Goal: Transaction & Acquisition: Purchase product/service

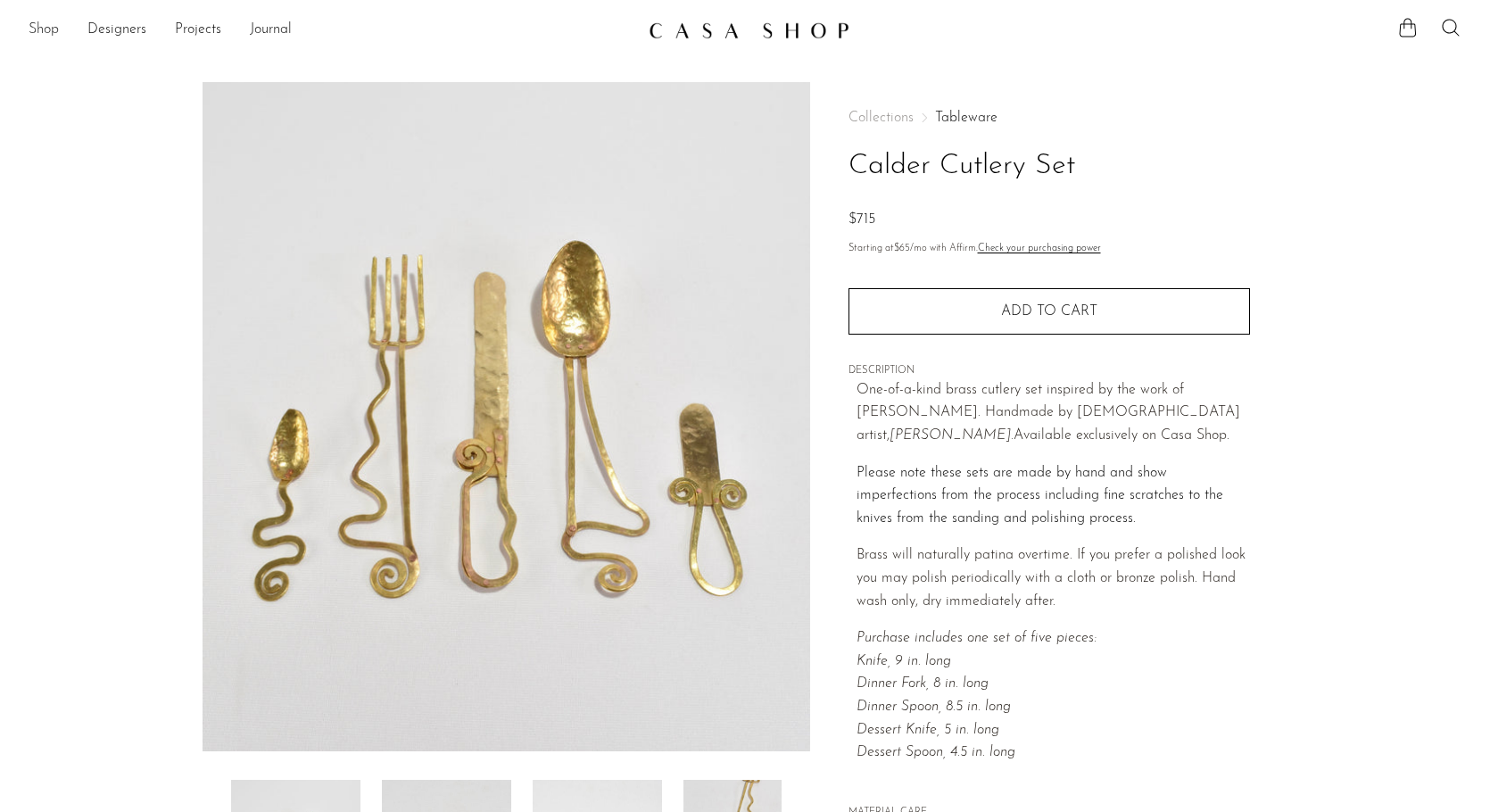
click at [46, 30] on link "Shop" at bounding box center [44, 30] width 30 height 23
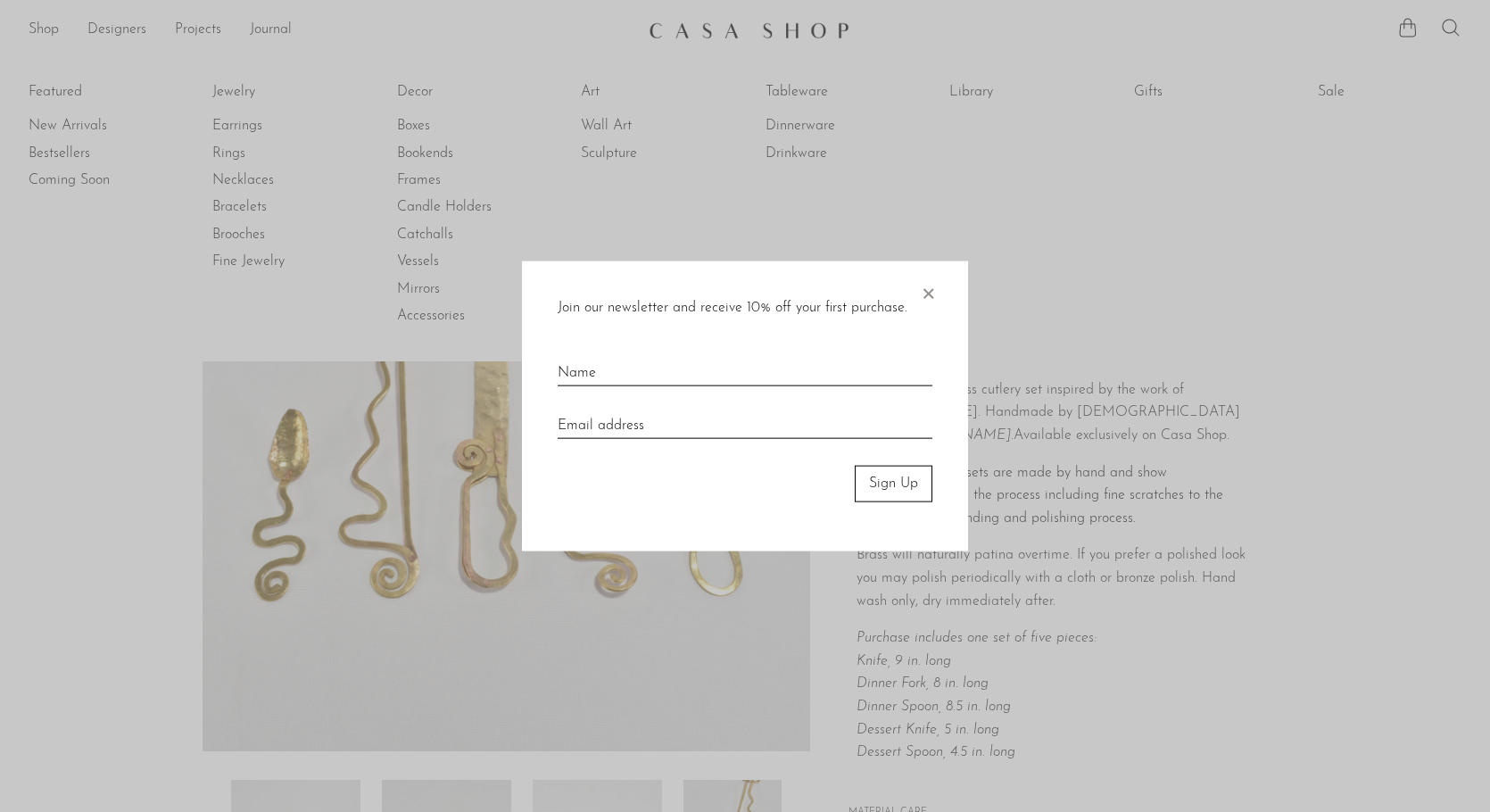
click at [922, 298] on div "Join our newsletter and receive 10% off your first purchase. × Sign Up" at bounding box center [745, 406] width 446 height 290
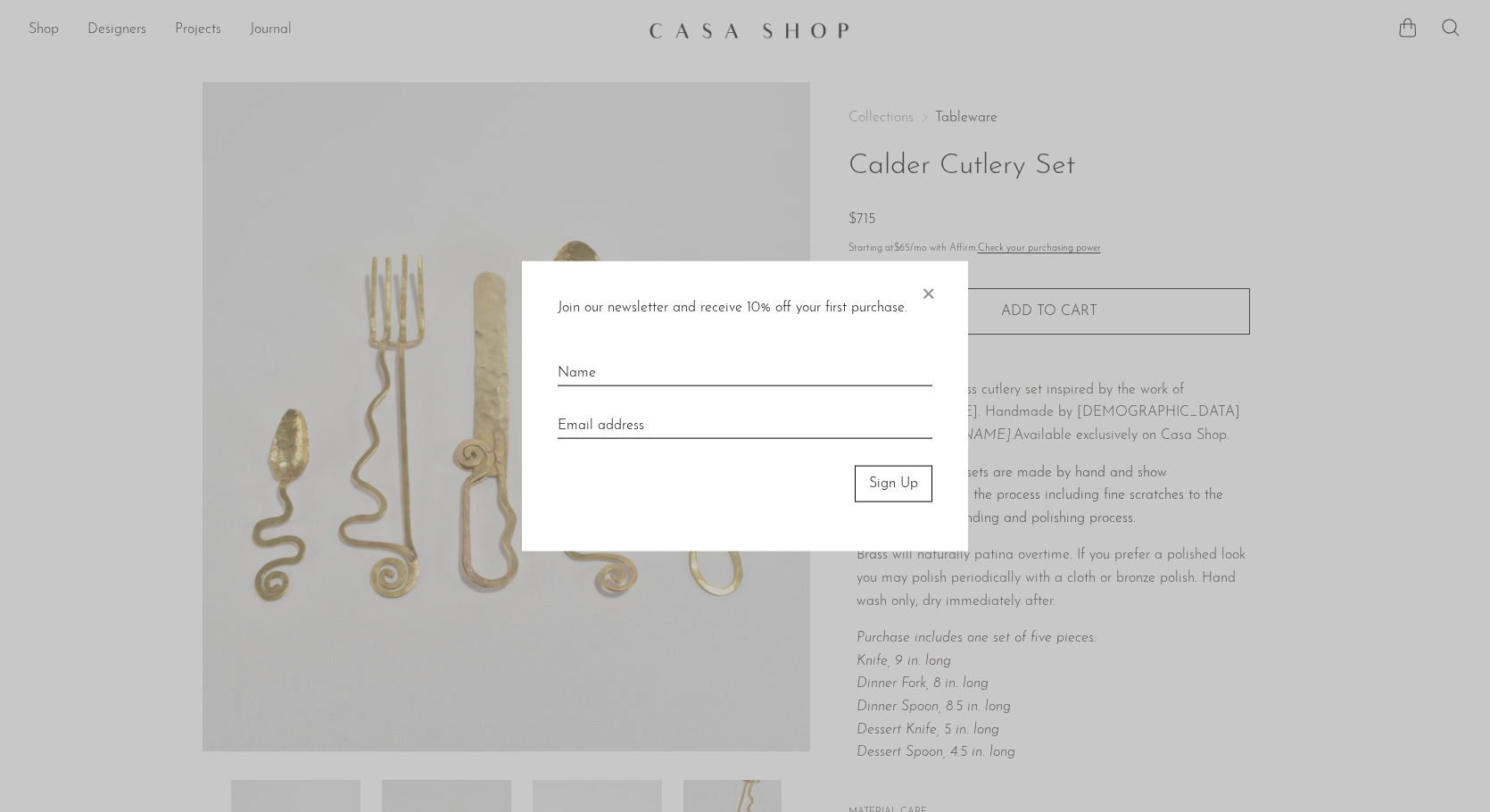
click at [929, 293] on span "×" at bounding box center [928, 290] width 18 height 57
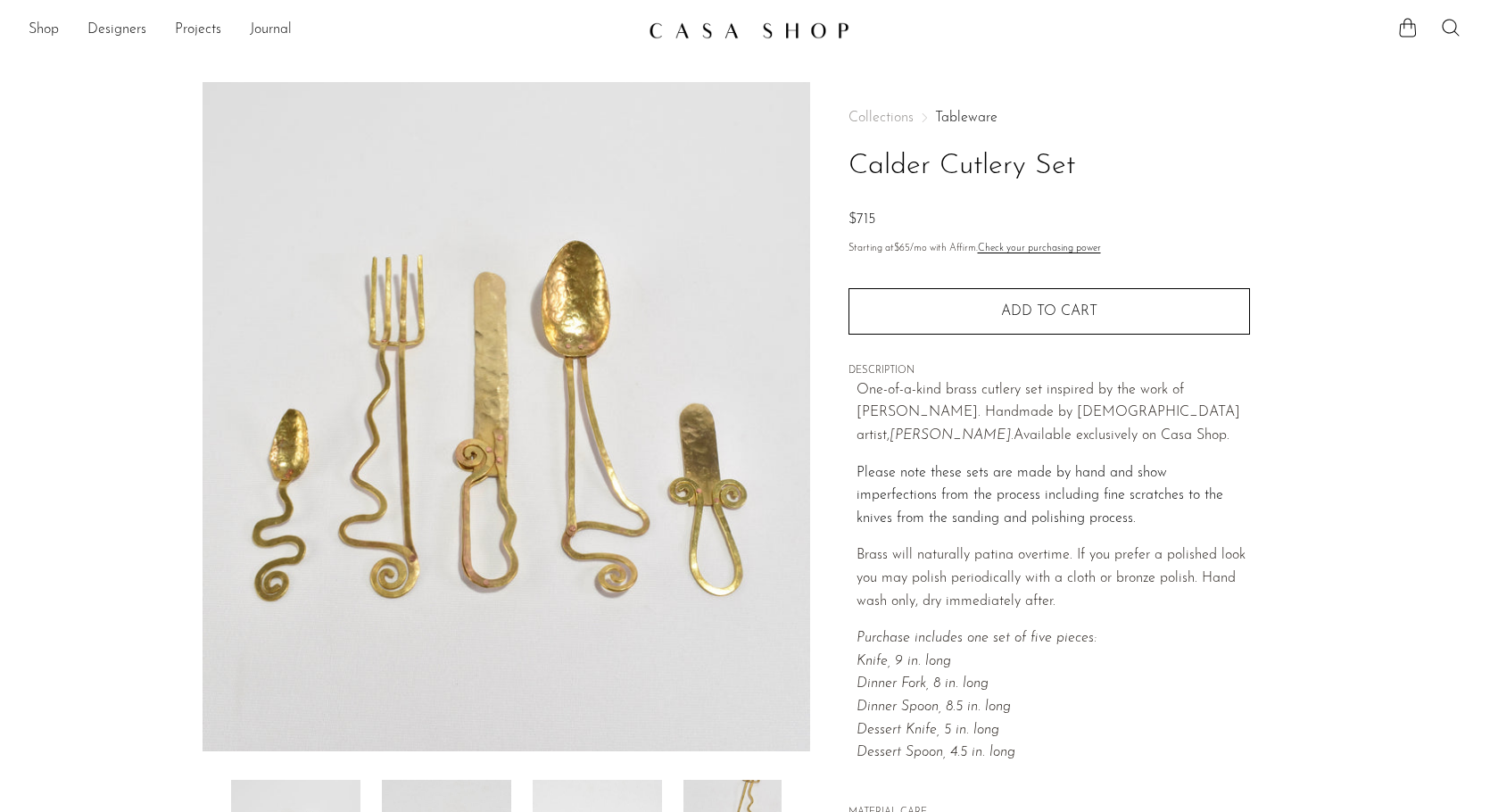
click at [1463, 30] on div "Shop Featured New Arrivals Bestsellers Coming Soon Jewelry Jewelry All Earrings…" at bounding box center [745, 30] width 1490 height 32
click at [1444, 44] on div "Shop Featured New Arrivals Bestsellers Coming Soon Jewelry Jewelry All Earrings…" at bounding box center [745, 30] width 1490 height 32
click at [1444, 39] on ul at bounding box center [1429, 30] width 65 height 27
click at [48, 33] on link "Shop" at bounding box center [44, 30] width 30 height 23
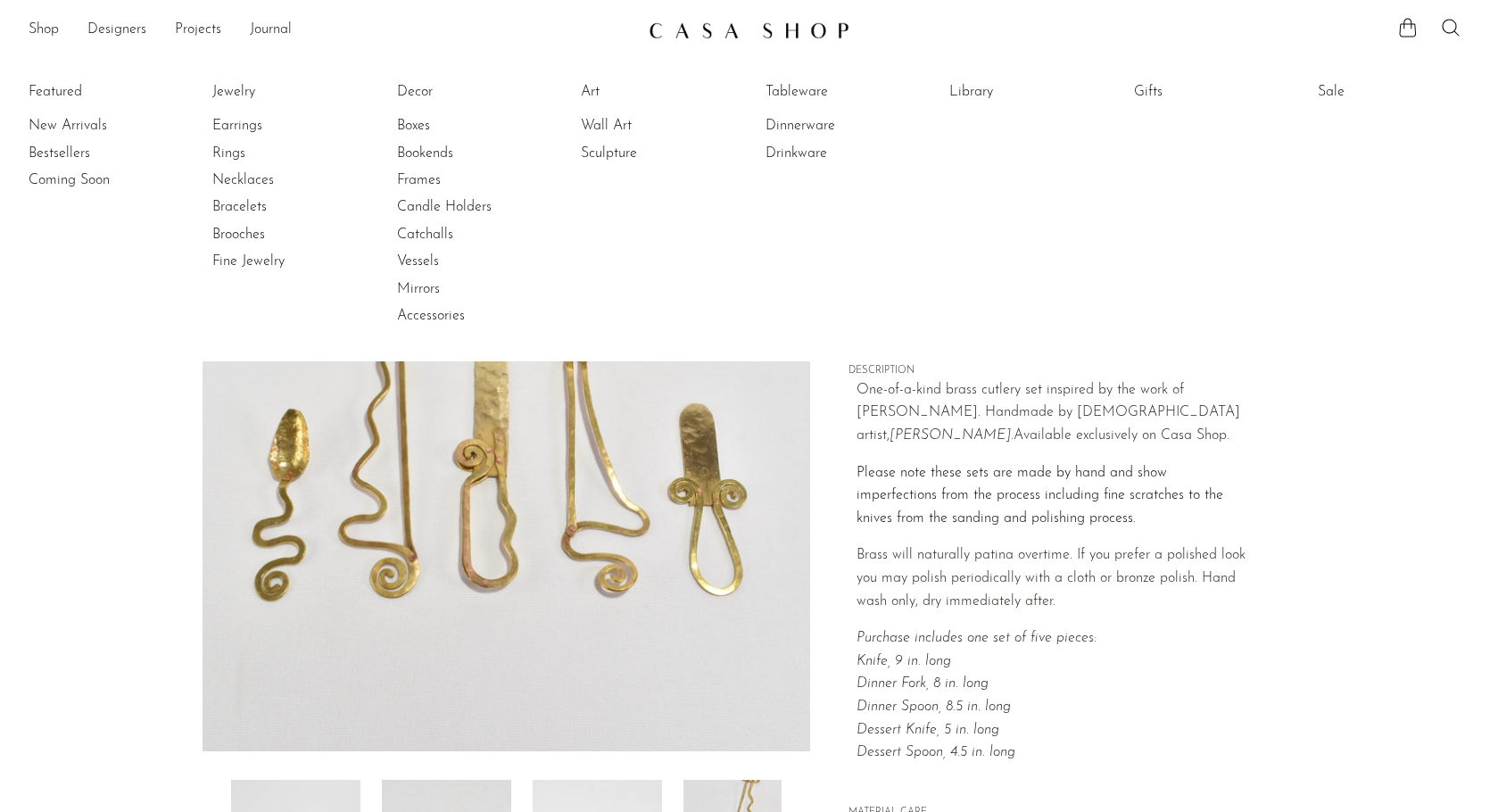
click at [228, 250] on li "Fine Jewelry" at bounding box center [279, 261] width 133 height 27
click at [228, 257] on link "Fine Jewelry" at bounding box center [279, 262] width 133 height 20
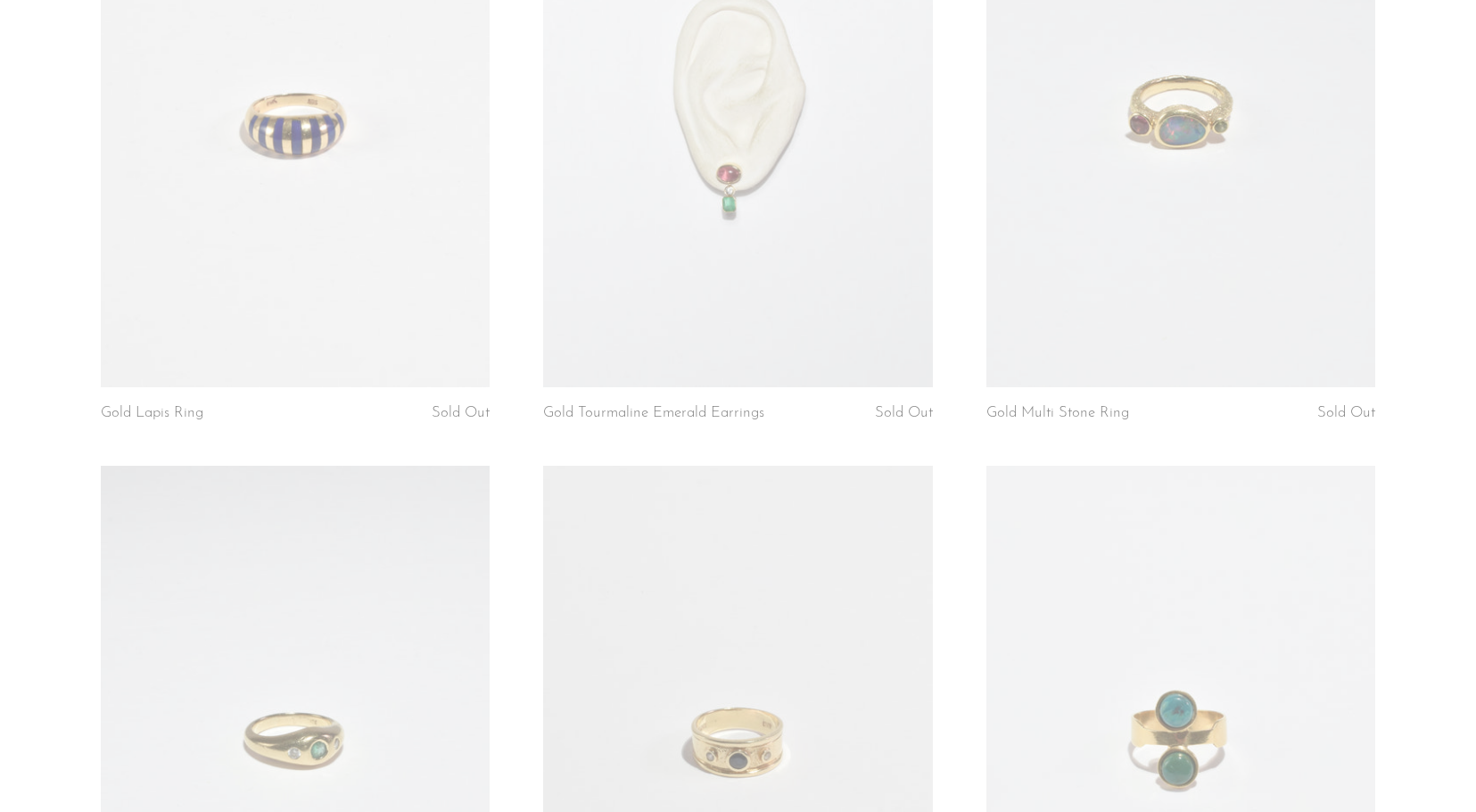
scroll to position [2676, 0]
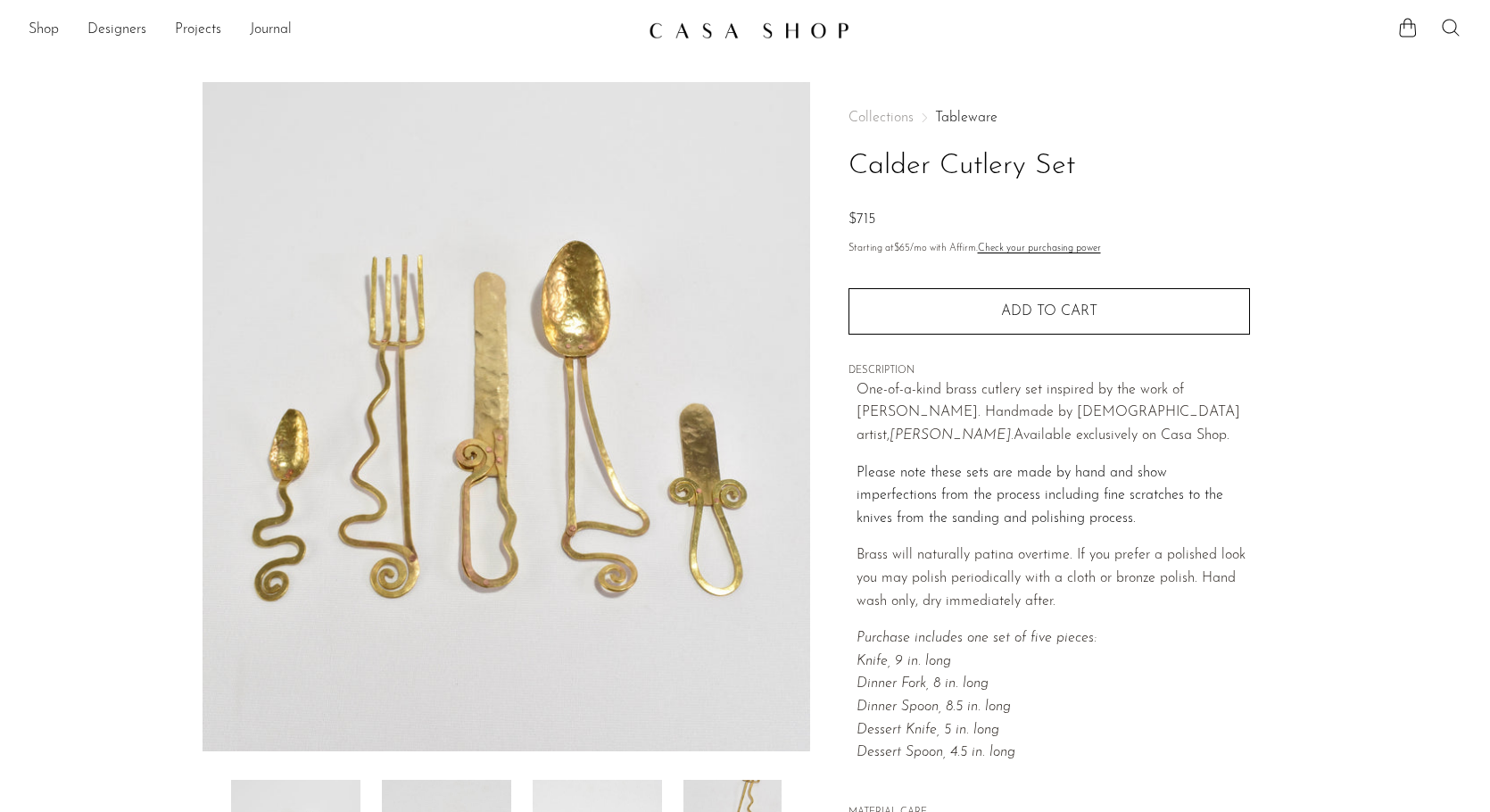
click at [1449, 33] on icon at bounding box center [1449, 27] width 17 height 17
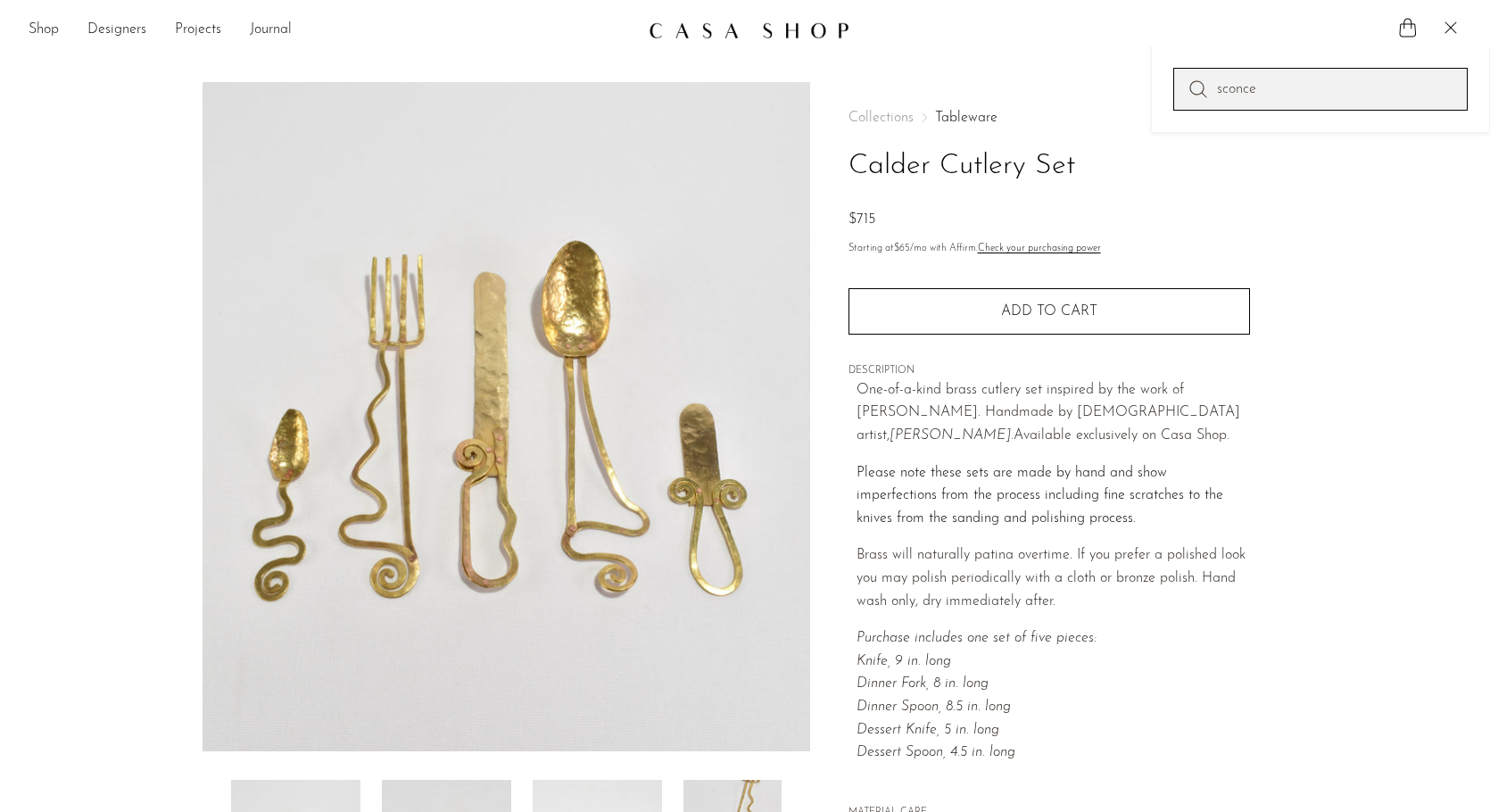
type input "sconce"
